Goal: Entertainment & Leisure: Consume media (video, audio)

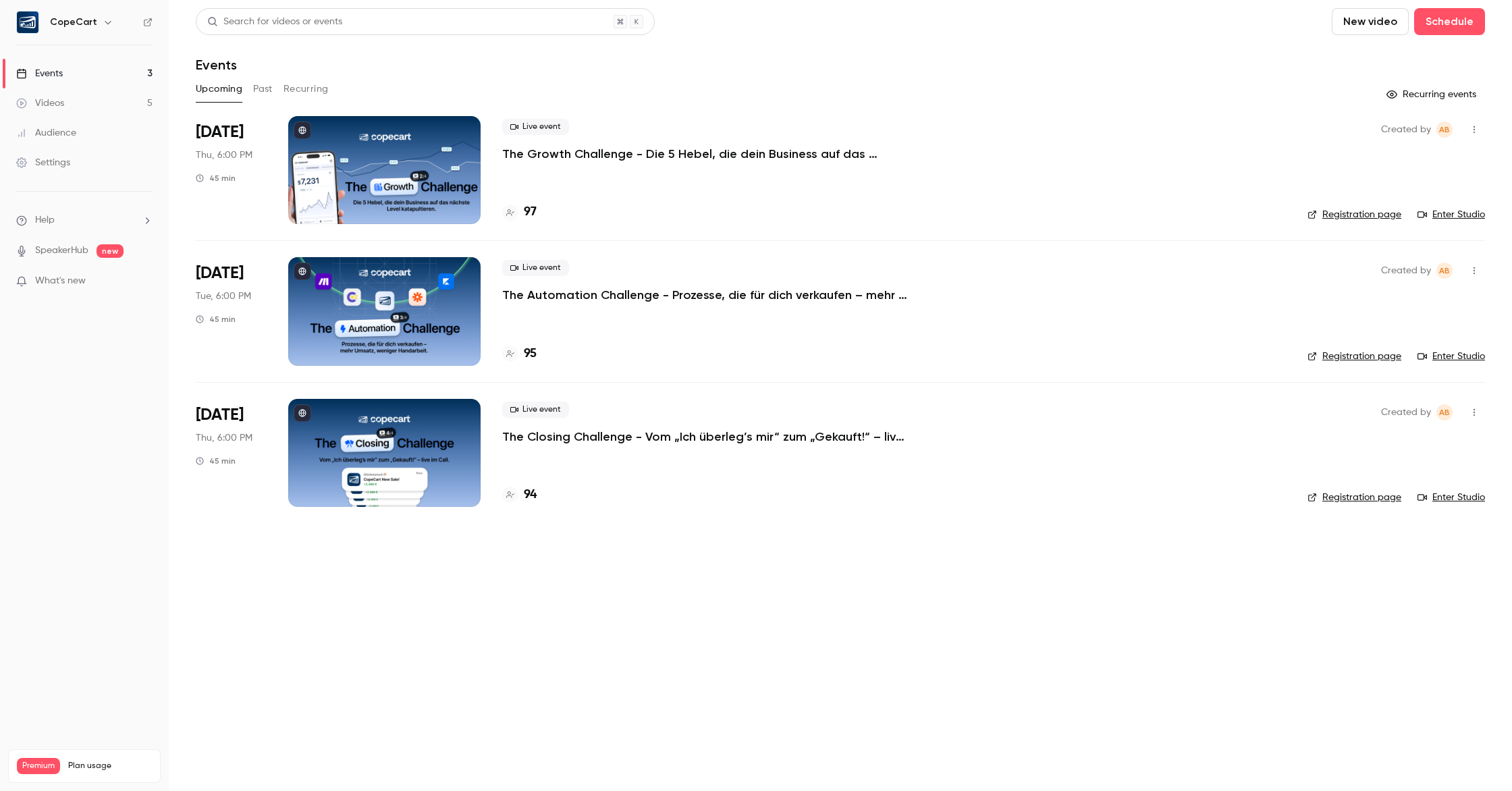
click at [80, 162] on link "Settings" at bounding box center [84, 163] width 169 height 30
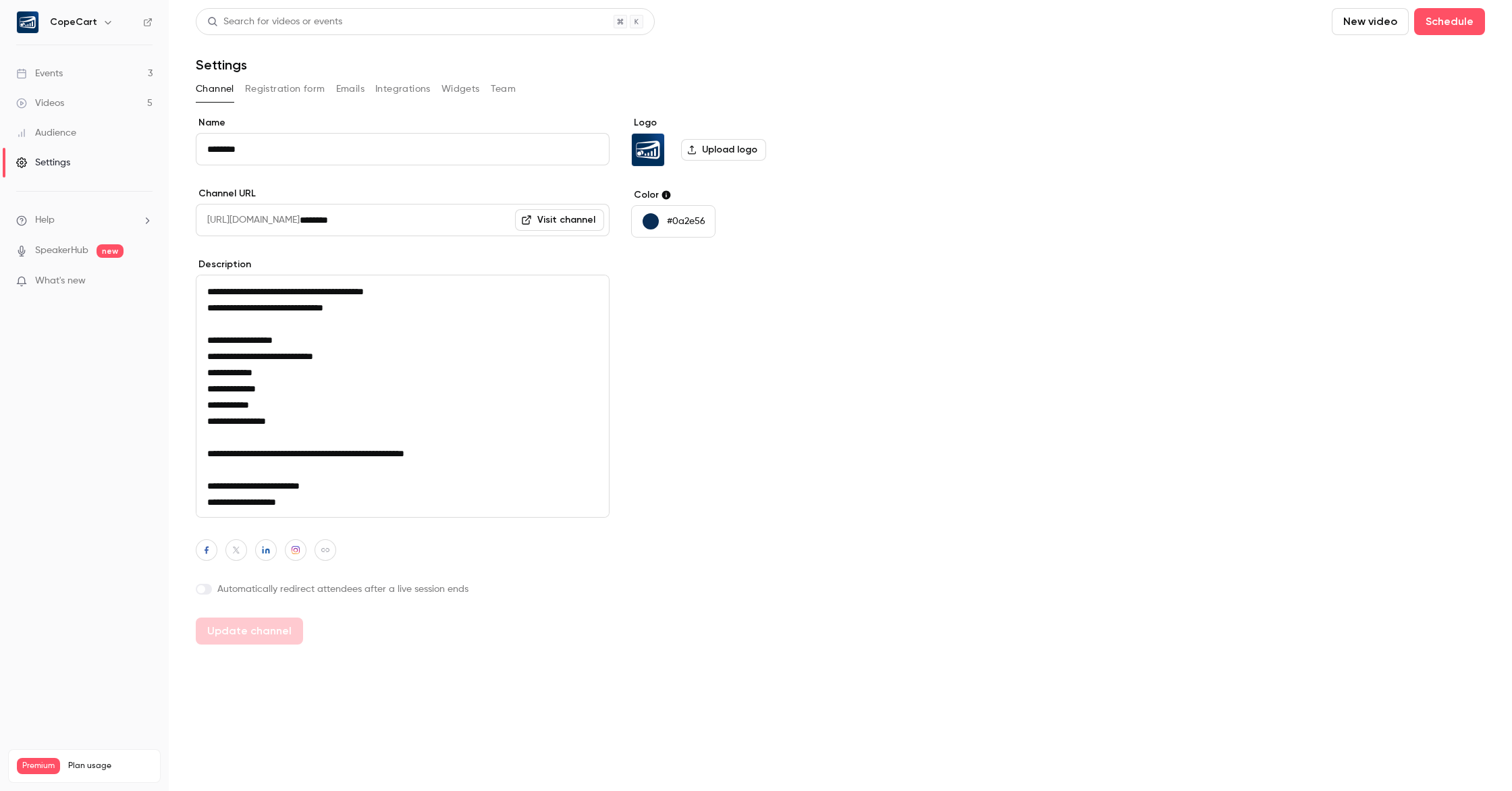
click at [562, 221] on link "Visit channel" at bounding box center [560, 220] width 89 height 21
click at [59, 67] on div "Events" at bounding box center [40, 74] width 47 height 14
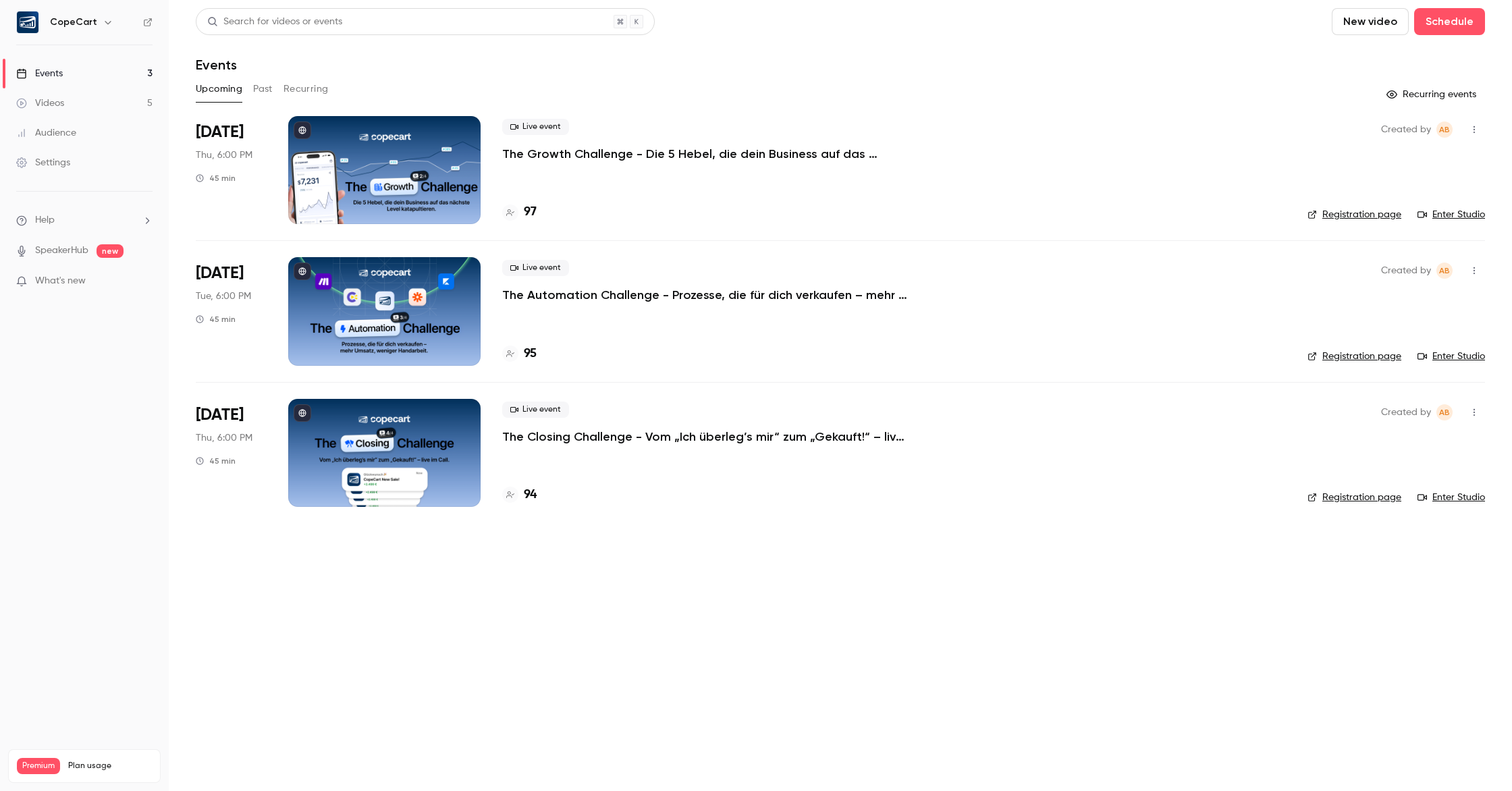
click at [258, 87] on button "Past" at bounding box center [263, 89] width 19 height 21
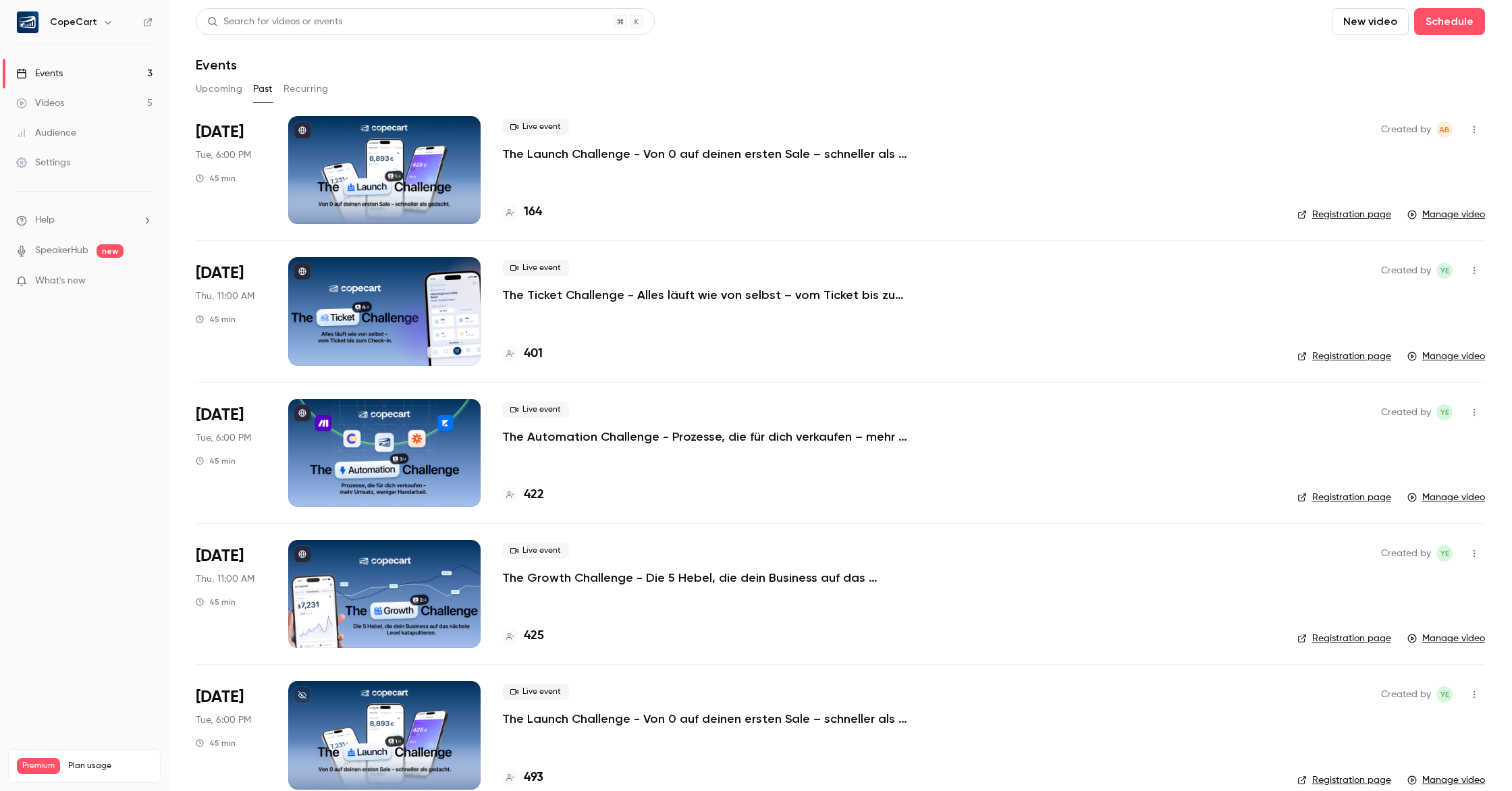
click at [369, 148] on div at bounding box center [384, 170] width 193 height 108
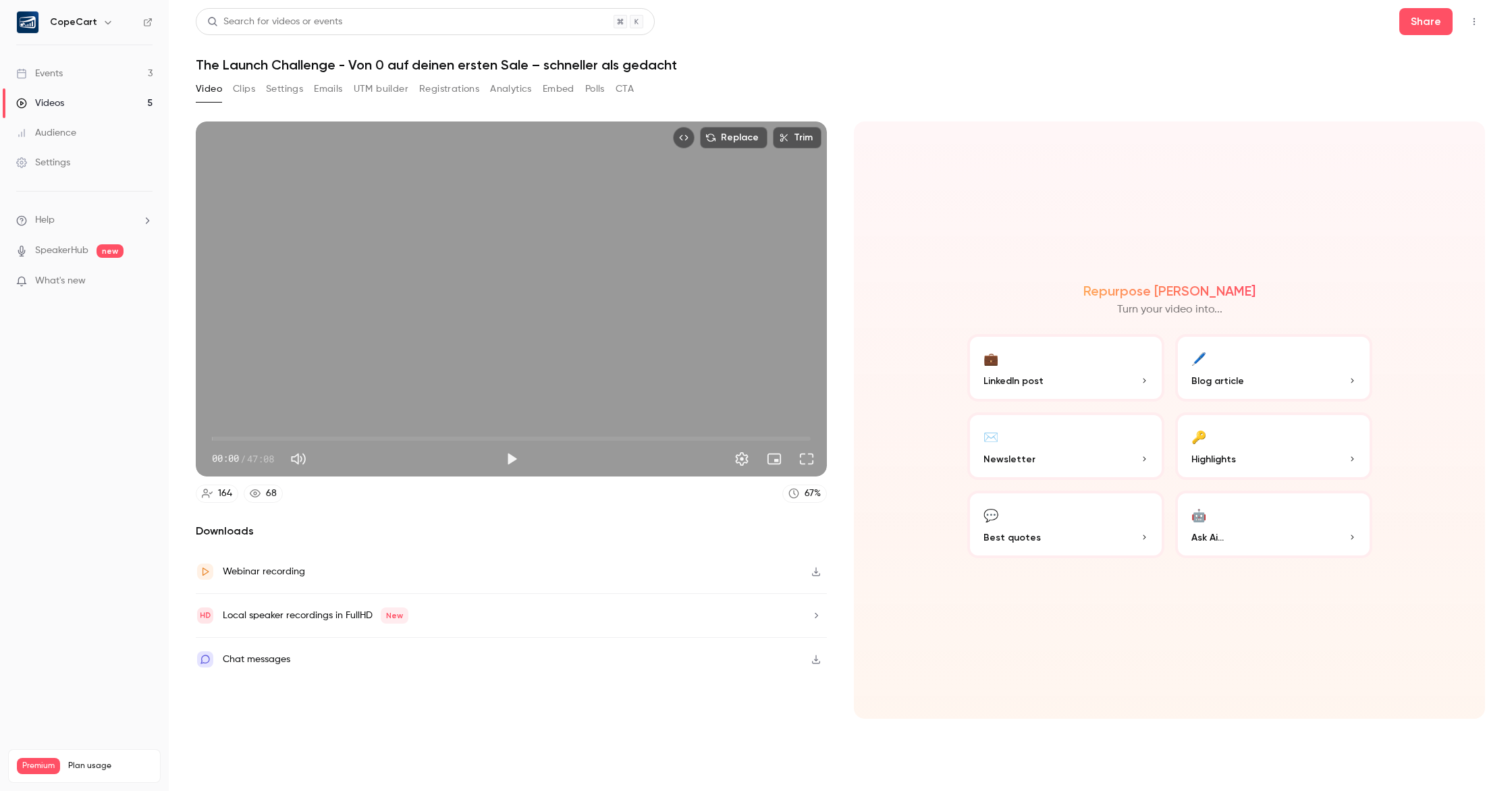
click at [818, 660] on icon "button" at bounding box center [816, 659] width 8 height 9
click at [1074, 517] on button "💬 Best quotes" at bounding box center [1065, 524] width 197 height 68
